Goal: Information Seeking & Learning: Learn about a topic

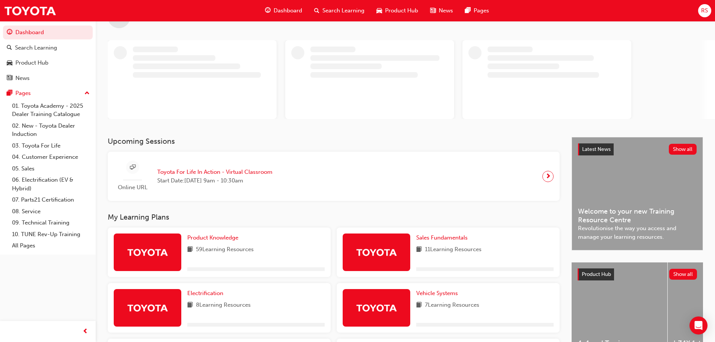
scroll to position [113, 0]
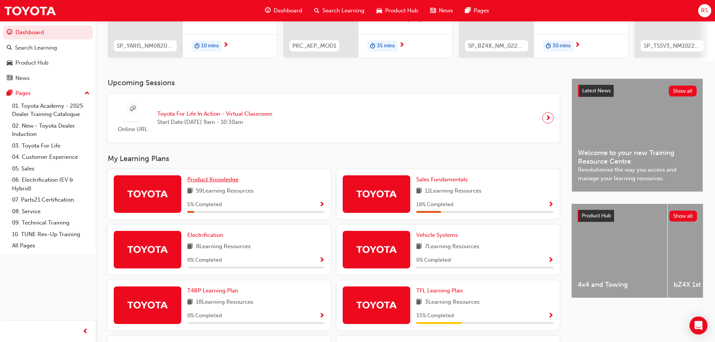
click at [219, 180] on span "Product Knowledge" at bounding box center [212, 179] width 51 height 7
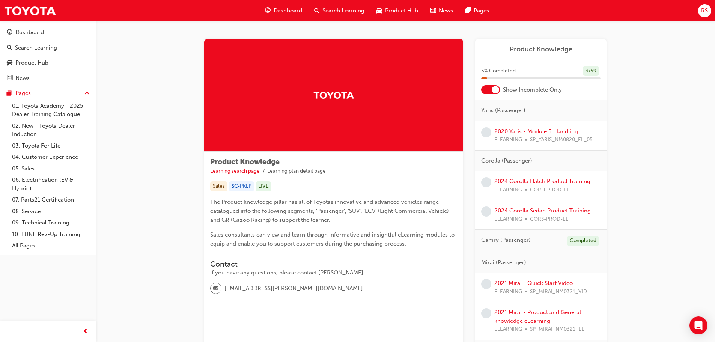
click at [516, 130] on link "2020 Yaris - Module 5: Handling" at bounding box center [537, 131] width 84 height 7
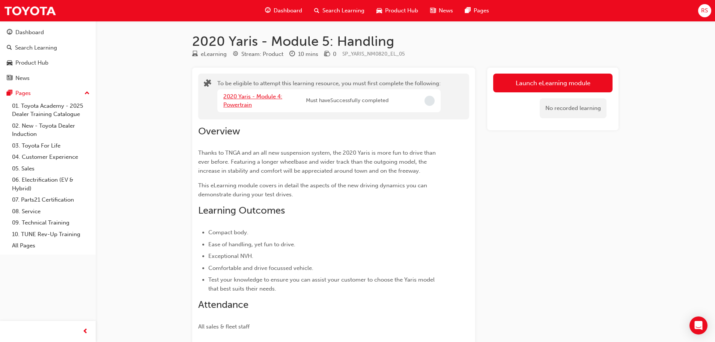
click at [258, 98] on link "2020 Yaris - Module 4: Powertrain" at bounding box center [252, 100] width 59 height 15
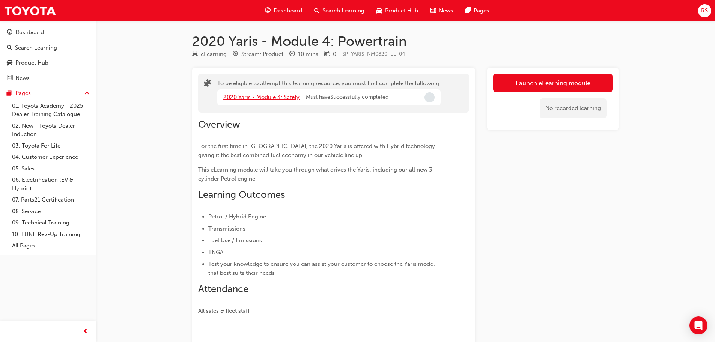
click at [256, 95] on link "2020 Yaris - Module 3: Safety" at bounding box center [261, 97] width 76 height 7
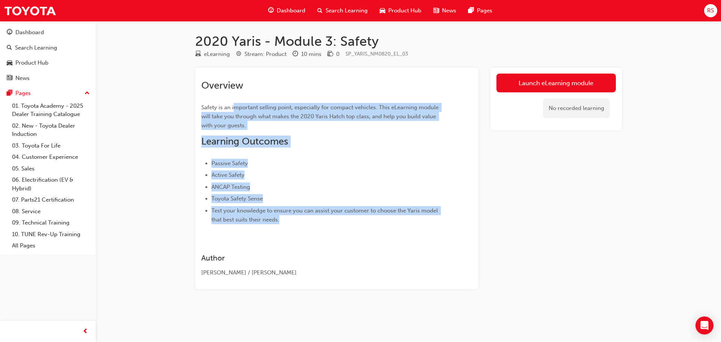
drag, startPoint x: 235, startPoint y: 110, endPoint x: 428, endPoint y: 221, distance: 223.1
click at [428, 221] on div "Overview Safety is an important selling point, especially for compact vehicles.…" at bounding box center [323, 152] width 244 height 145
click at [523, 84] on link "Launch eLearning module" at bounding box center [555, 83] width 119 height 19
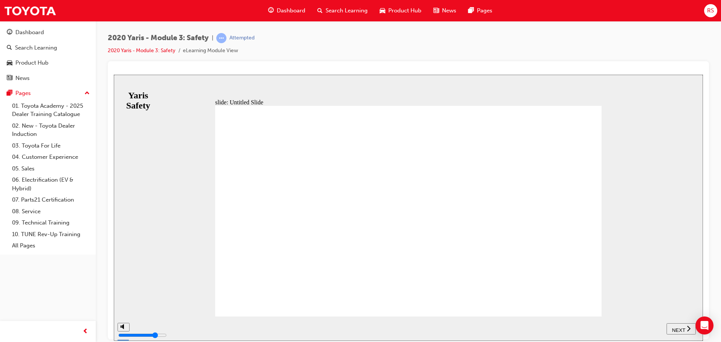
click at [676, 330] on span "NEXT" at bounding box center [678, 330] width 13 height 6
click at [679, 332] on button "NEXT" at bounding box center [681, 328] width 29 height 11
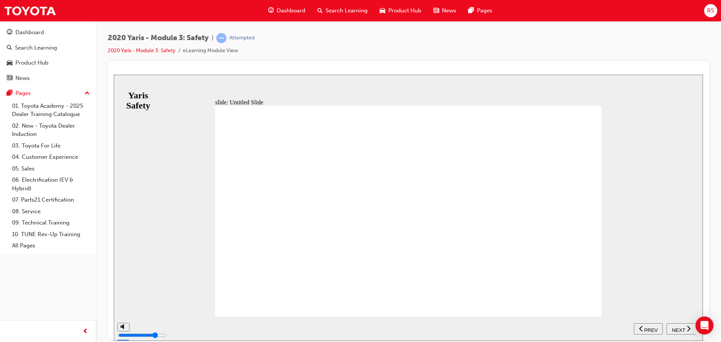
click at [677, 330] on span "NEXT" at bounding box center [678, 330] width 13 height 6
click at [683, 330] on span "NEXT" at bounding box center [678, 330] width 13 height 6
click at [687, 330] on icon "next" at bounding box center [689, 328] width 4 height 7
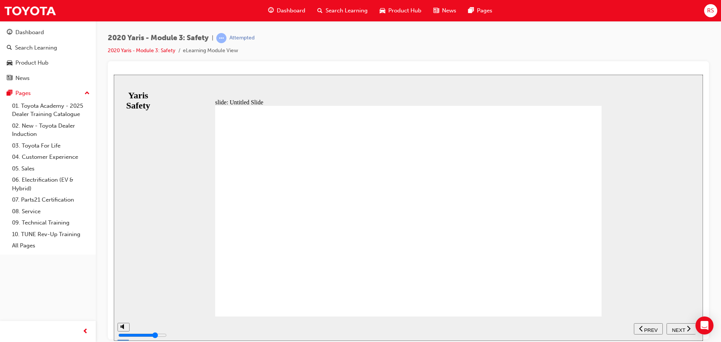
click at [680, 327] on span "NEXT" at bounding box center [678, 330] width 13 height 6
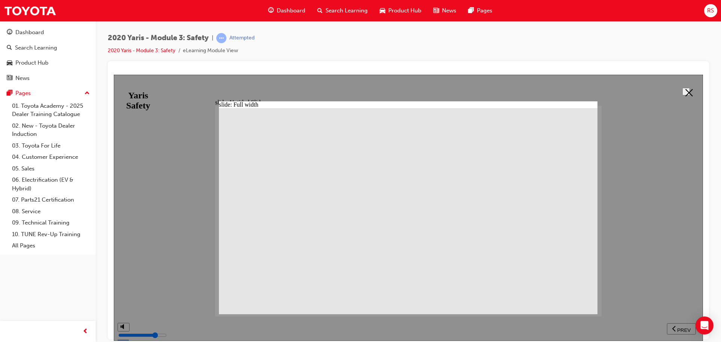
click at [687, 90] on polygon at bounding box center [689, 93] width 8 height 8
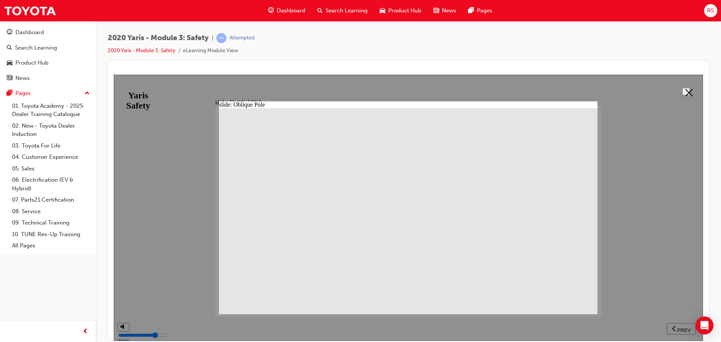
click at [682, 94] on button at bounding box center [686, 92] width 8 height 8
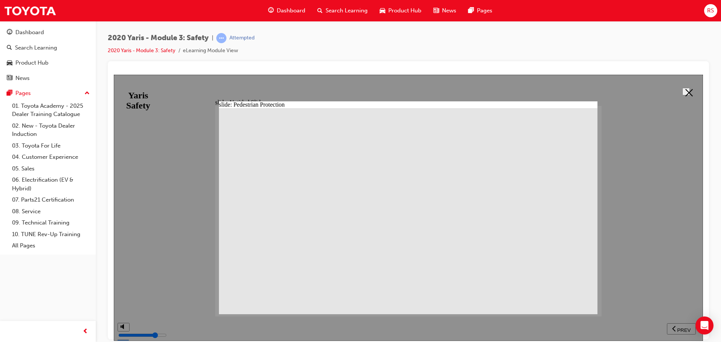
click at [687, 93] on icon at bounding box center [689, 93] width 8 height 8
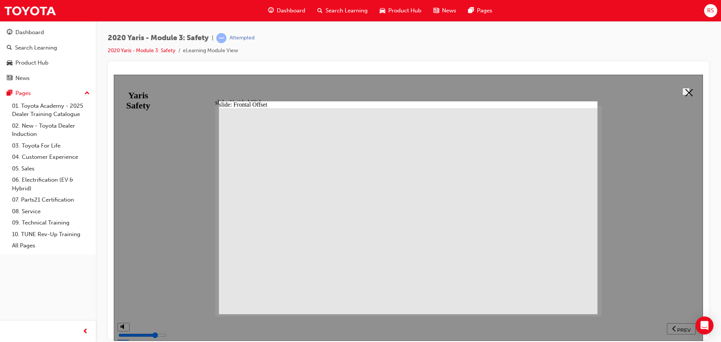
click at [685, 92] on icon at bounding box center [689, 93] width 8 height 8
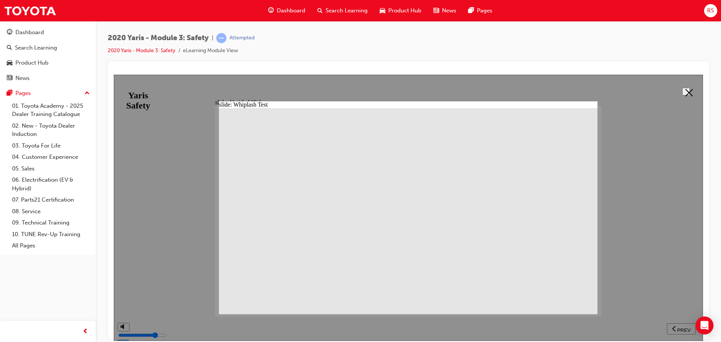
click at [686, 91] on polygon at bounding box center [689, 93] width 8 height 8
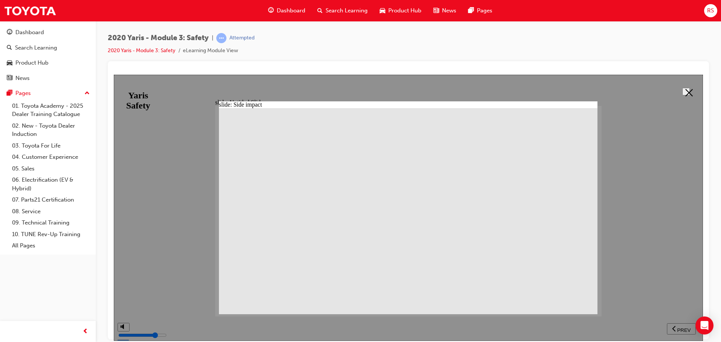
click at [684, 88] on button at bounding box center [686, 92] width 8 height 8
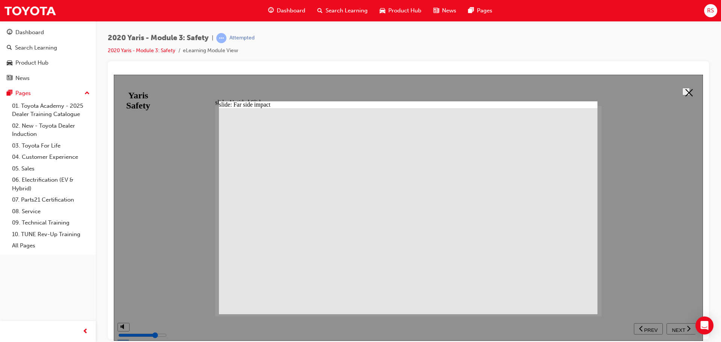
click at [686, 90] on icon at bounding box center [689, 93] width 8 height 8
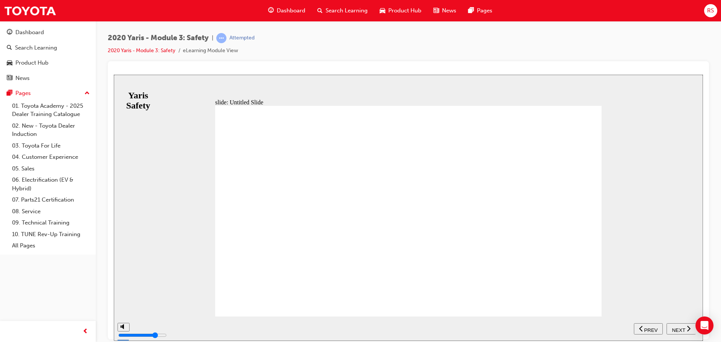
click at [682, 330] on span "NEXT" at bounding box center [678, 330] width 13 height 6
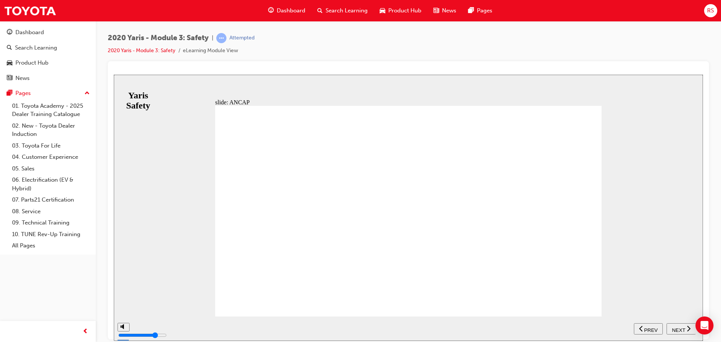
click at [675, 325] on div "NEXT" at bounding box center [681, 329] width 23 height 8
click at [678, 327] on span "NEXT" at bounding box center [678, 330] width 13 height 6
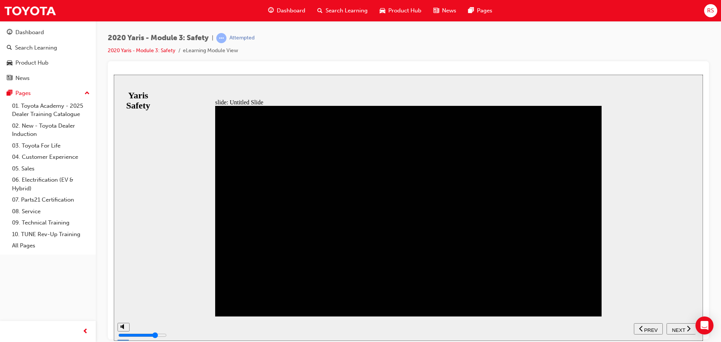
click at [681, 324] on button "NEXT" at bounding box center [681, 328] width 29 height 11
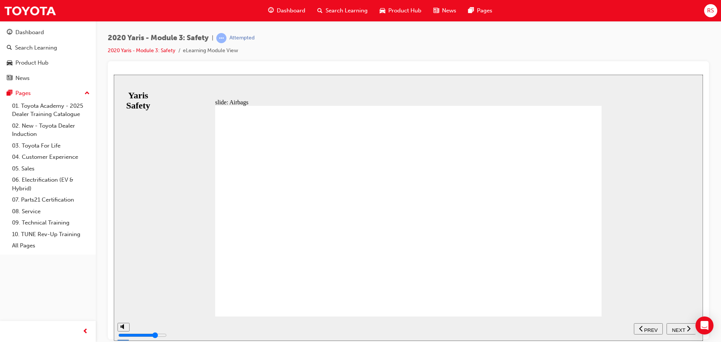
click at [684, 328] on span "NEXT" at bounding box center [678, 330] width 13 height 6
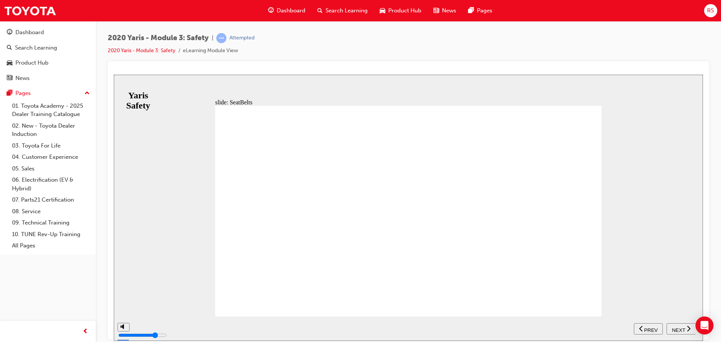
click at [676, 330] on span "NEXT" at bounding box center [678, 330] width 13 height 6
click at [685, 327] on div "NEXT" at bounding box center [681, 329] width 23 height 8
click at [673, 327] on span "NEXT" at bounding box center [678, 330] width 13 height 6
click at [677, 327] on span "NEXT" at bounding box center [678, 330] width 13 height 6
click at [683, 329] on span "NEXT" at bounding box center [678, 330] width 13 height 6
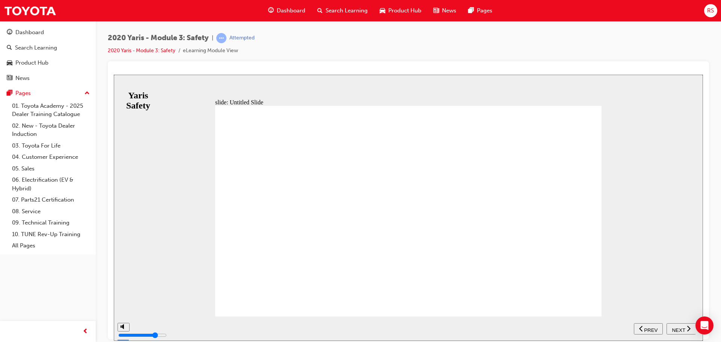
click at [685, 329] on div "NEXT" at bounding box center [681, 329] width 23 height 8
click at [648, 327] on span "PREV" at bounding box center [651, 330] width 14 height 6
click at [673, 327] on span "NEXT" at bounding box center [678, 330] width 13 height 6
click at [679, 325] on div "NEXT" at bounding box center [681, 329] width 23 height 8
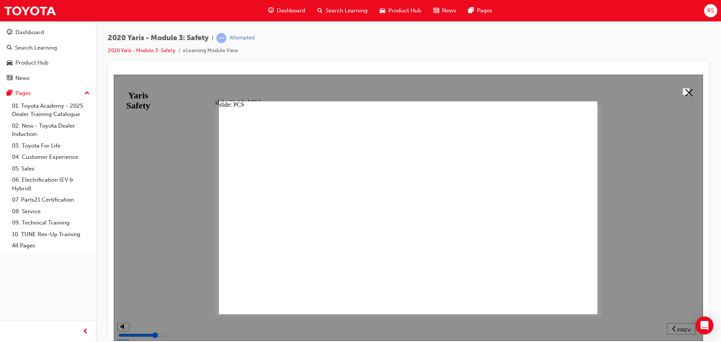
click at [685, 90] on icon at bounding box center [689, 93] width 8 height 8
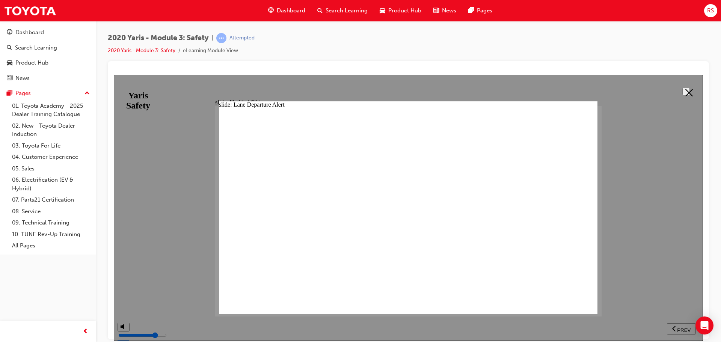
click at [686, 89] on icon at bounding box center [689, 93] width 8 height 8
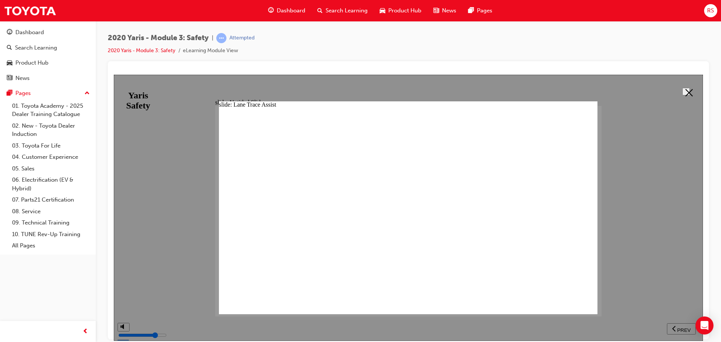
click at [685, 91] on icon at bounding box center [689, 93] width 8 height 8
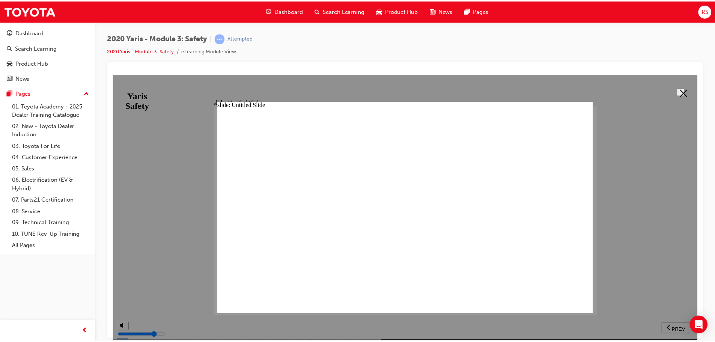
scroll to position [237, 0]
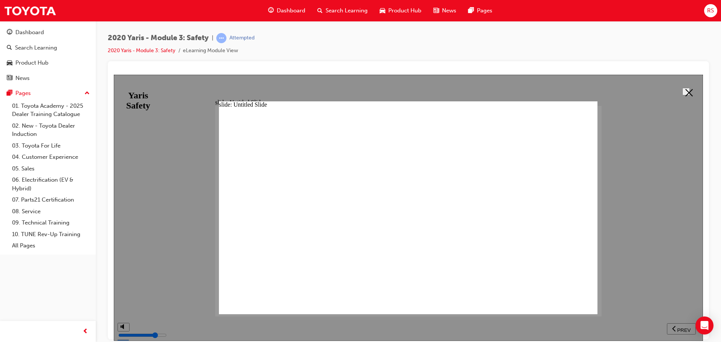
click at [685, 90] on icon at bounding box center [689, 93] width 8 height 8
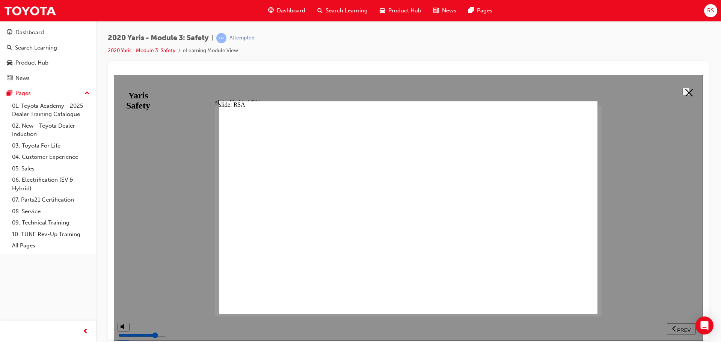
click at [688, 89] on polygon at bounding box center [689, 93] width 8 height 8
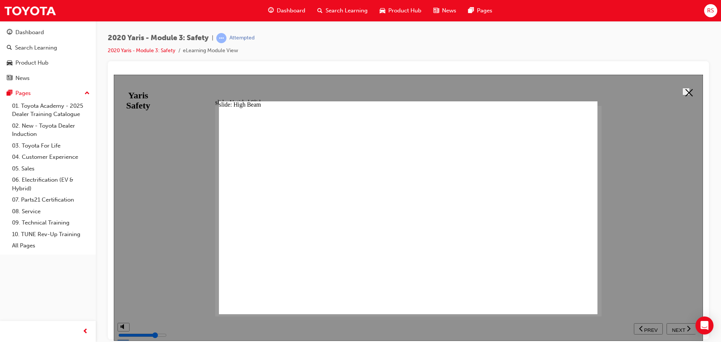
click at [685, 91] on icon at bounding box center [689, 93] width 8 height 8
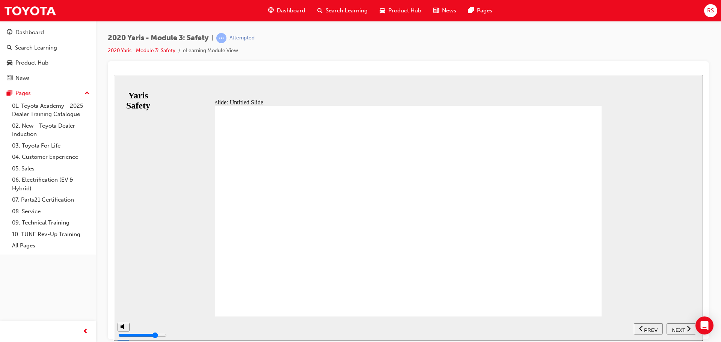
click at [686, 328] on div "NEXT" at bounding box center [681, 329] width 23 height 8
click at [680, 330] on span "NEXT" at bounding box center [678, 330] width 13 height 6
click at [679, 329] on span "NEXT" at bounding box center [678, 330] width 13 height 6
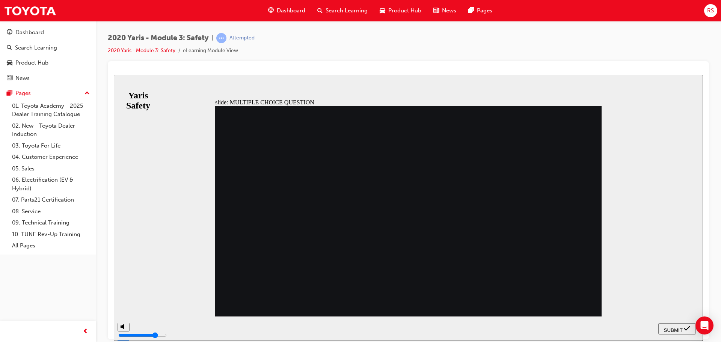
radio input "true"
click at [674, 324] on button "SUBMIT" at bounding box center [677, 328] width 38 height 11
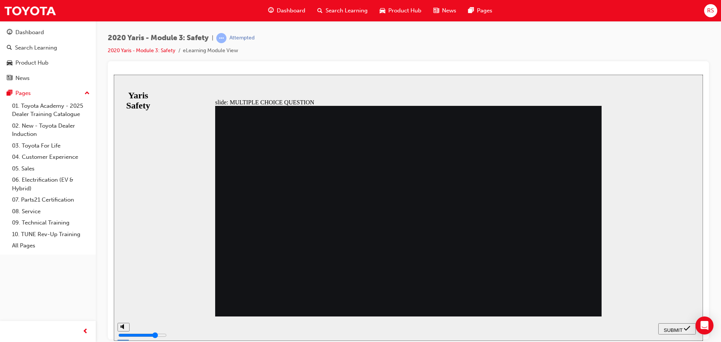
radio input "true"
click at [670, 324] on button "SUBMIT" at bounding box center [677, 328] width 38 height 11
radio input "true"
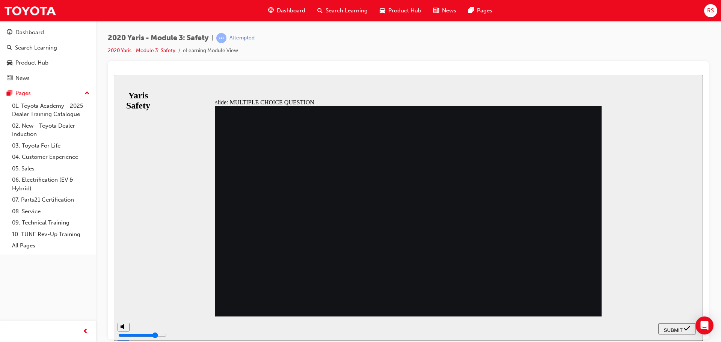
click at [667, 327] on span "SUBMIT" at bounding box center [673, 330] width 19 height 6
radio input "true"
click at [673, 323] on button "SUBMIT" at bounding box center [677, 328] width 38 height 11
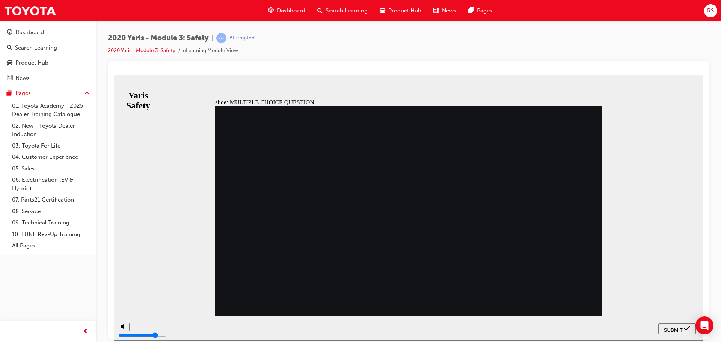
checkbox input "true"
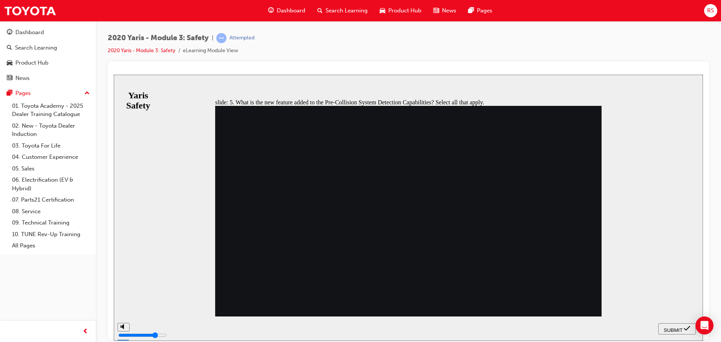
click at [678, 325] on div "SUBMIT" at bounding box center [677, 329] width 32 height 8
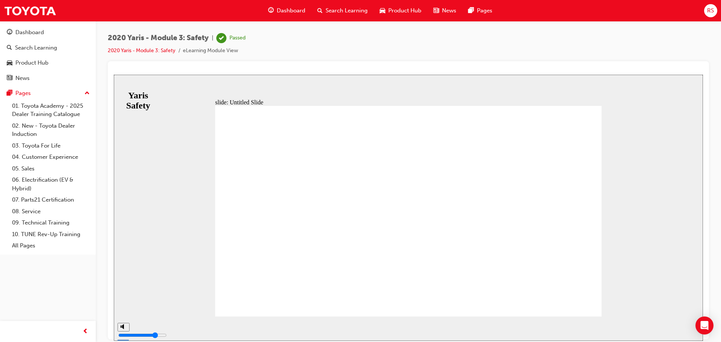
click at [298, 12] on span "Dashboard" at bounding box center [291, 10] width 29 height 9
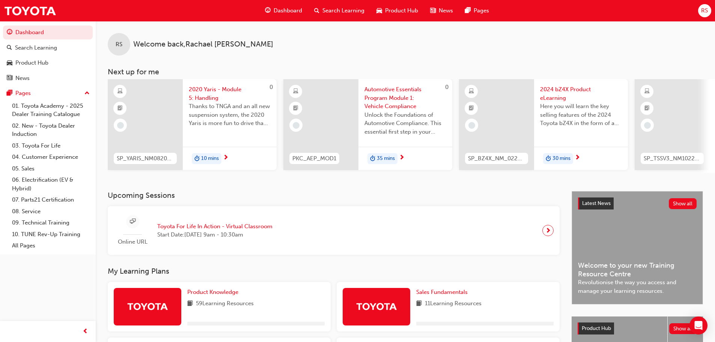
click at [300, 8] on span "Dashboard" at bounding box center [288, 10] width 29 height 9
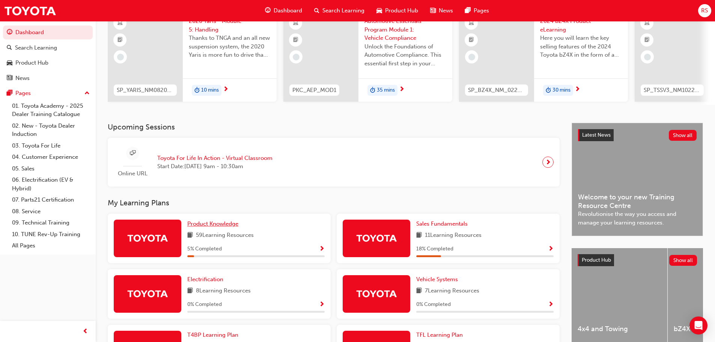
scroll to position [75, 0]
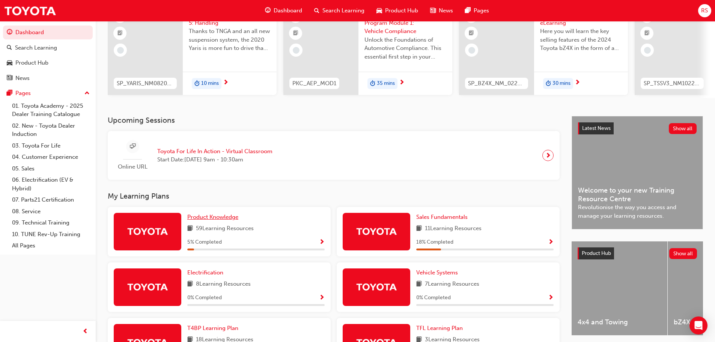
click at [233, 218] on span "Product Knowledge" at bounding box center [212, 217] width 51 height 7
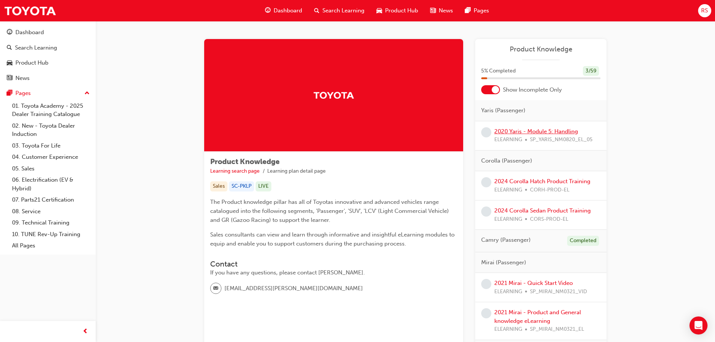
click at [520, 129] on link "2020 Yaris - Module 5: Handling" at bounding box center [537, 131] width 84 height 7
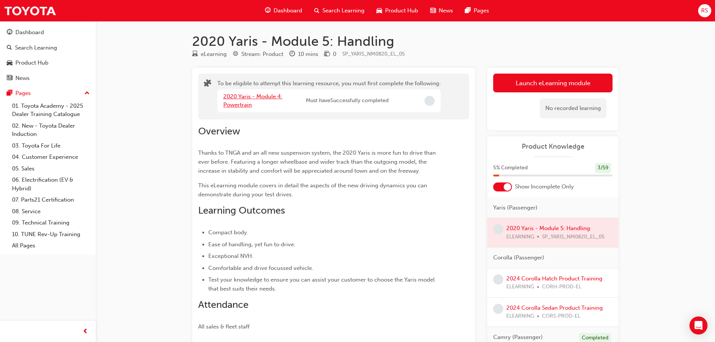
click at [259, 95] on link "2020 Yaris - Module 4: Powertrain" at bounding box center [252, 100] width 59 height 15
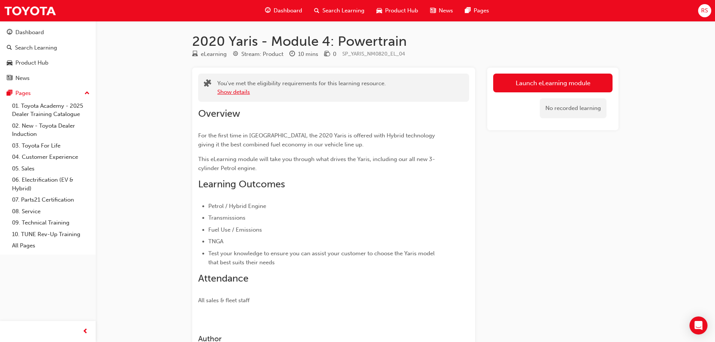
click at [234, 93] on button "Show details" at bounding box center [233, 92] width 33 height 9
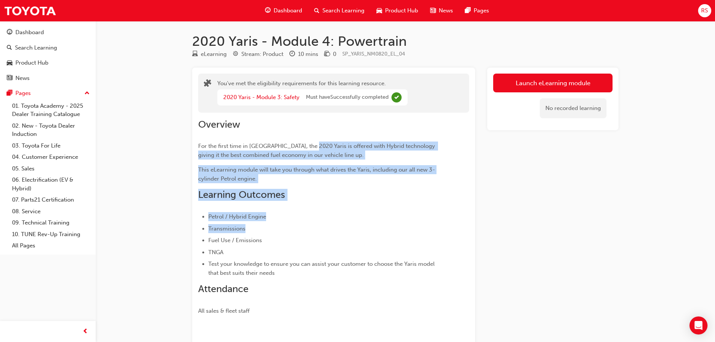
drag, startPoint x: 308, startPoint y: 145, endPoint x: 407, endPoint y: 210, distance: 118.7
click at [406, 223] on div "Overview For the first time in [GEOGRAPHIC_DATA], the 2020 Yaris is offered wit…" at bounding box center [320, 217] width 244 height 197
click at [540, 77] on link "Launch eLearning module" at bounding box center [552, 83] width 119 height 19
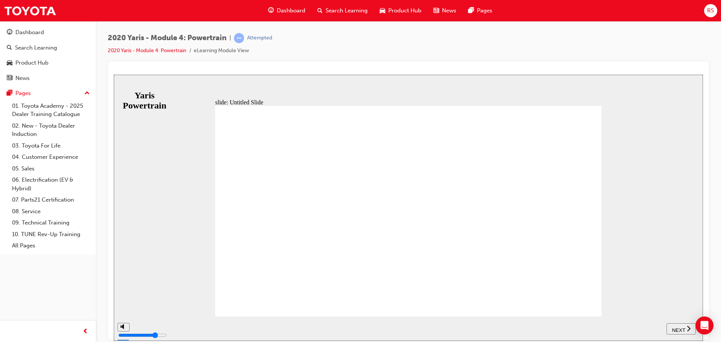
click at [673, 324] on button "NEXT" at bounding box center [681, 328] width 29 height 11
click at [680, 328] on span "NEXT" at bounding box center [678, 330] width 13 height 6
click at [679, 327] on span "NEXT" at bounding box center [682, 330] width 13 height 6
click at [677, 329] on span "NEXT" at bounding box center [678, 330] width 13 height 6
click at [683, 329] on span "NEXT" at bounding box center [678, 330] width 13 height 6
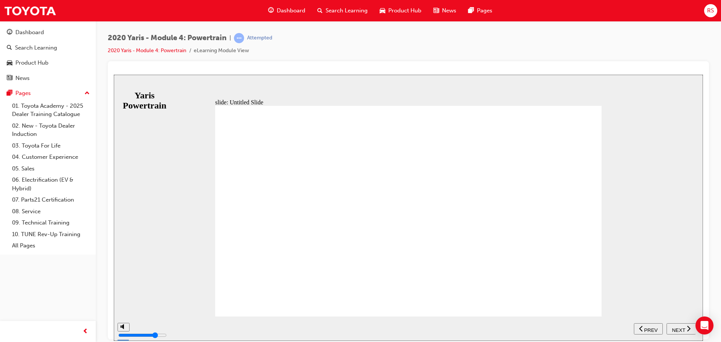
click at [676, 327] on span "NEXT" at bounding box center [678, 330] width 13 height 6
click at [685, 325] on div "NEXT" at bounding box center [681, 329] width 23 height 8
click at [680, 329] on span "NEXT" at bounding box center [682, 330] width 13 height 6
click at [689, 330] on icon "next" at bounding box center [689, 328] width 4 height 7
click at [673, 327] on span "NEXT" at bounding box center [678, 330] width 13 height 6
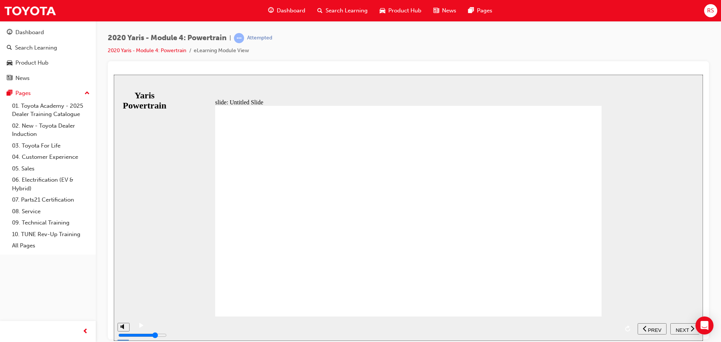
click at [682, 330] on span "NEXT" at bounding box center [682, 330] width 13 height 6
click at [685, 329] on div "NEXT" at bounding box center [681, 329] width 23 height 8
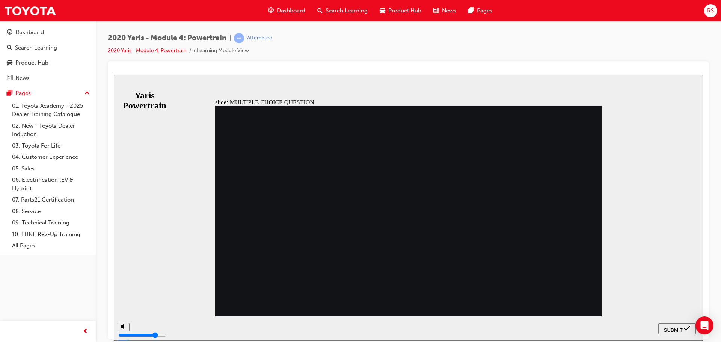
radio input "true"
click at [674, 329] on span "SUBMIT" at bounding box center [673, 330] width 19 height 6
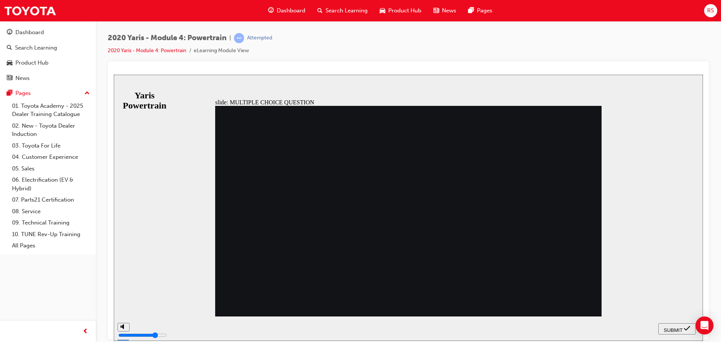
radio input "true"
click at [675, 328] on span "SUBMIT" at bounding box center [673, 330] width 19 height 6
radio input "true"
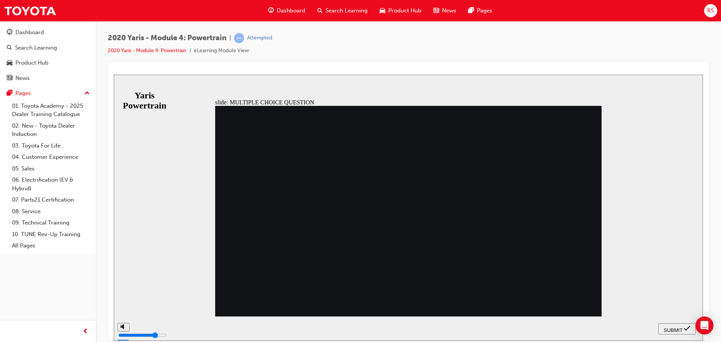
click at [680, 324] on button "SUBMIT" at bounding box center [677, 328] width 38 height 11
radio input "true"
click at [667, 327] on span "SUBMIT" at bounding box center [673, 330] width 19 height 6
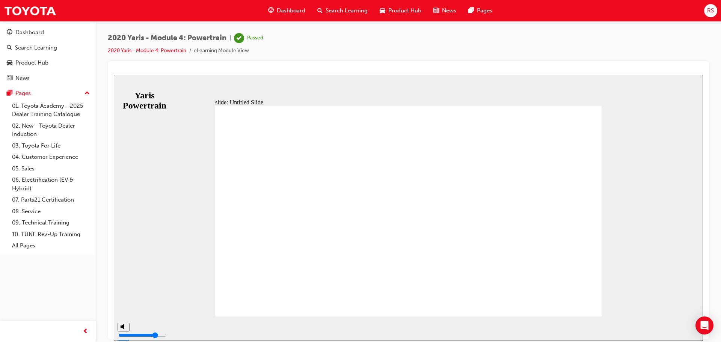
click at [279, 10] on span "Dashboard" at bounding box center [291, 10] width 29 height 9
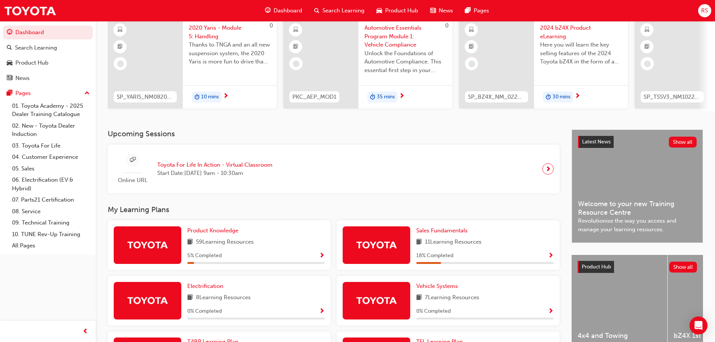
scroll to position [75, 0]
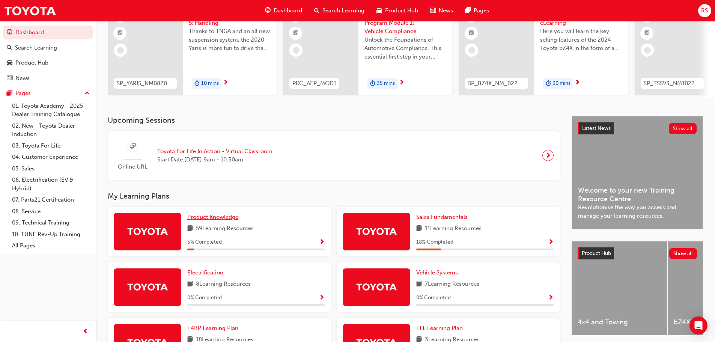
click at [225, 217] on span "Product Knowledge" at bounding box center [212, 217] width 51 height 7
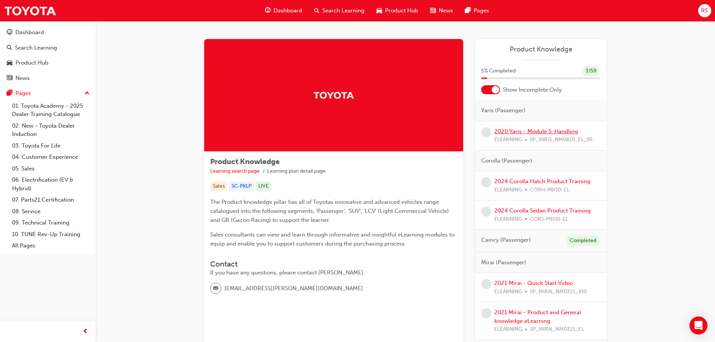
click at [527, 133] on link "2020 Yaris - Module 5: Handling" at bounding box center [537, 131] width 84 height 7
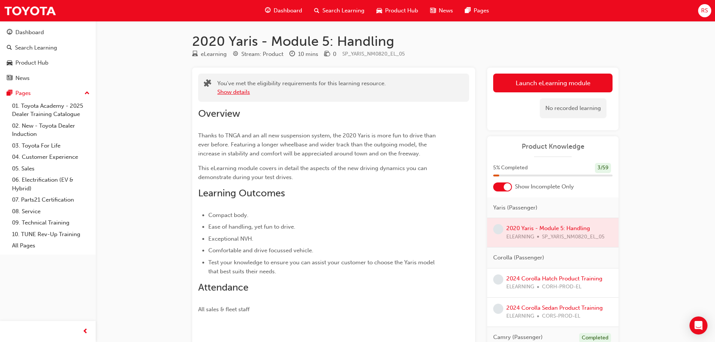
click at [235, 91] on button "Show details" at bounding box center [233, 92] width 33 height 9
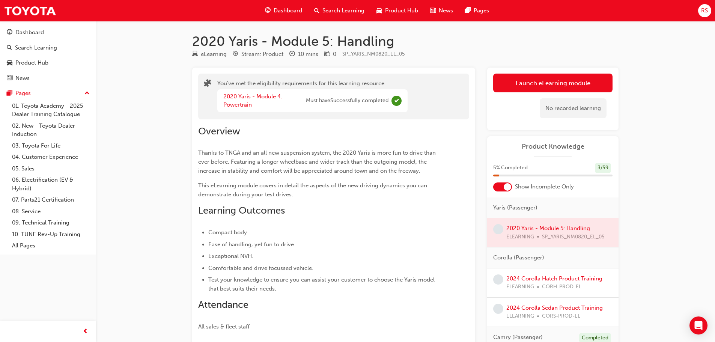
click at [285, 151] on span "Thanks to TNGA and an all new suspension system, the 2020 Yaris is more fun to …" at bounding box center [317, 161] width 239 height 25
click at [551, 77] on link "Launch eLearning module" at bounding box center [552, 83] width 119 height 19
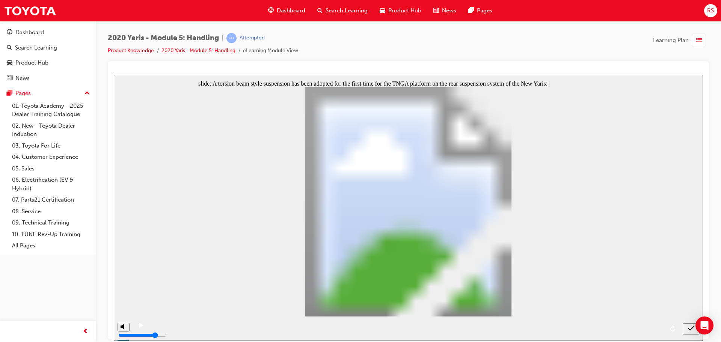
radio input "true"
drag, startPoint x: 231, startPoint y: 208, endPoint x: 241, endPoint y: 231, distance: 25.4
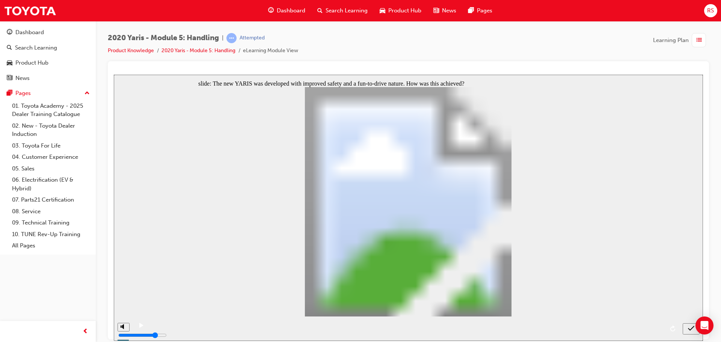
radio input "true"
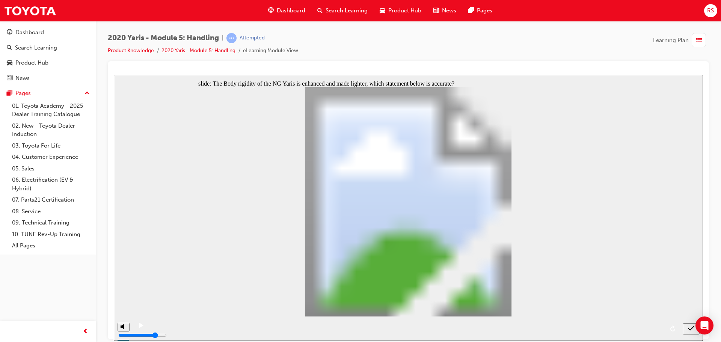
radio input "true"
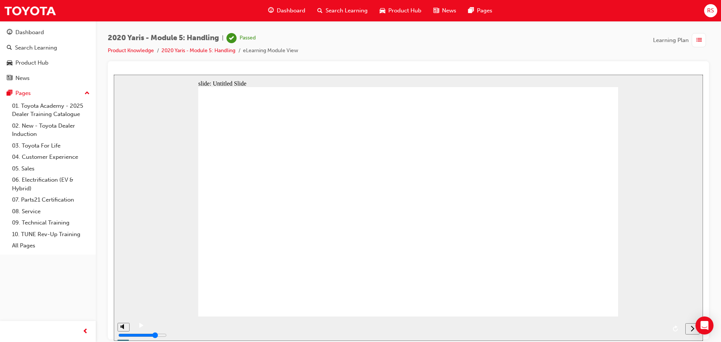
click at [289, 6] on div "Dashboard" at bounding box center [286, 10] width 49 height 15
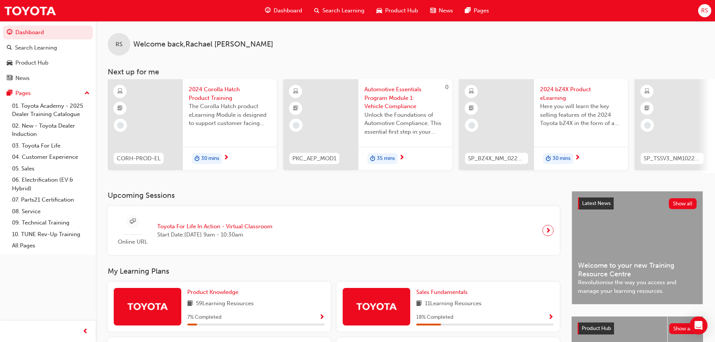
click at [281, 12] on span "Dashboard" at bounding box center [288, 10] width 29 height 9
click at [277, 6] on div "Dashboard" at bounding box center [283, 10] width 49 height 15
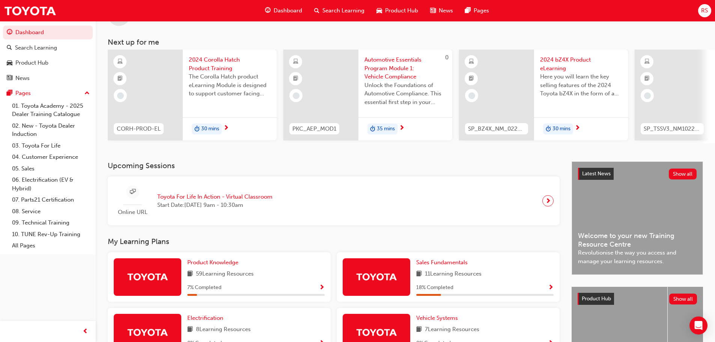
scroll to position [75, 0]
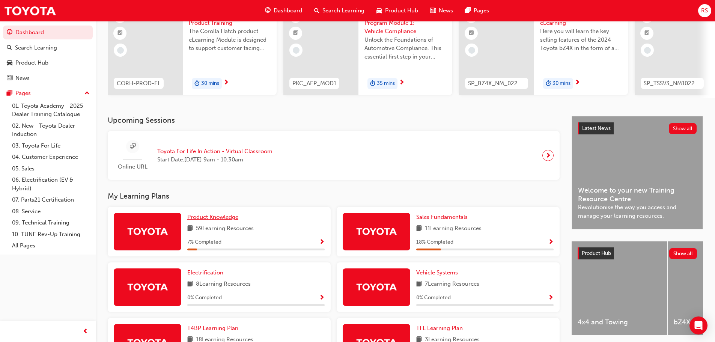
click at [207, 218] on span "Product Knowledge" at bounding box center [212, 217] width 51 height 7
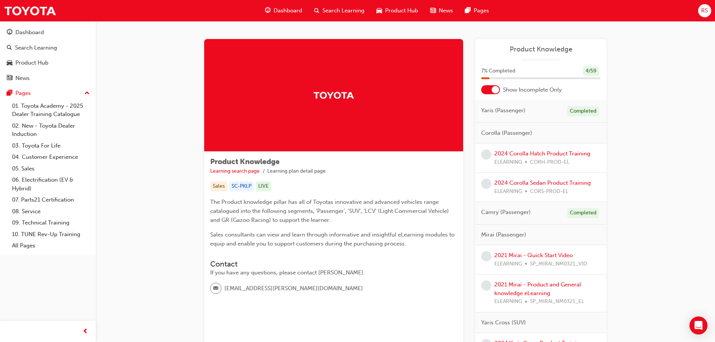
click at [488, 89] on div at bounding box center [490, 89] width 19 height 9
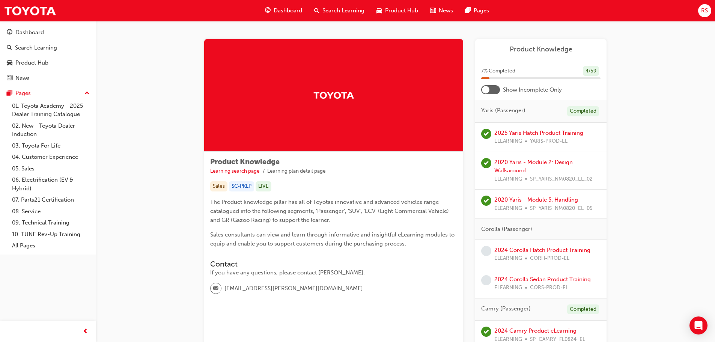
scroll to position [38, 0]
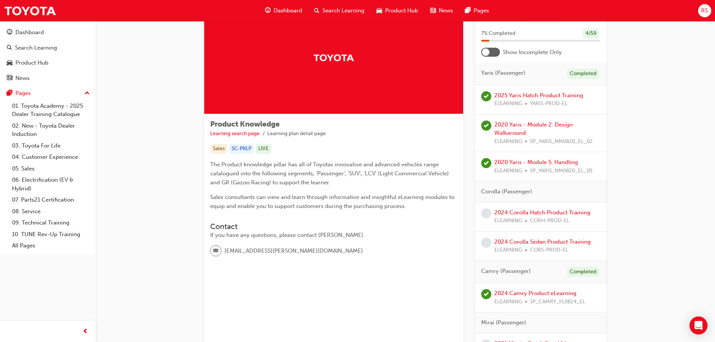
click at [494, 50] on div at bounding box center [490, 52] width 19 height 9
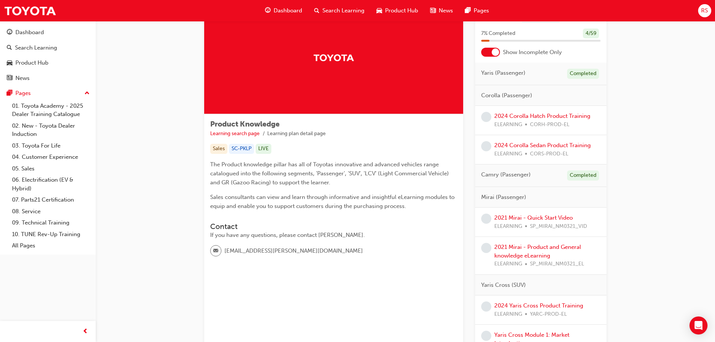
click at [493, 50] on div at bounding box center [496, 52] width 8 height 8
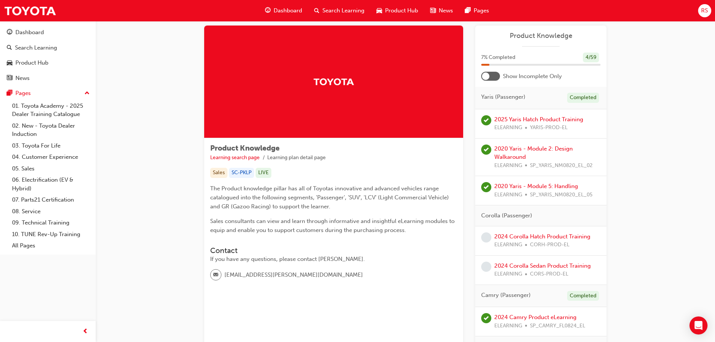
scroll to position [0, 0]
